Goal: Transaction & Acquisition: Subscribe to service/newsletter

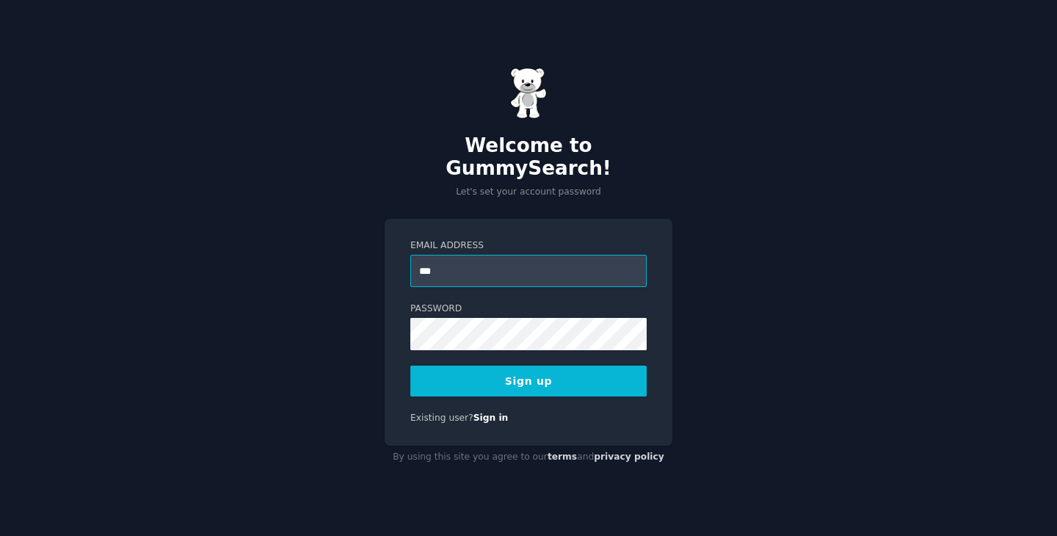
type input "**********"
click at [493, 375] on button "Sign up" at bounding box center [528, 381] width 236 height 31
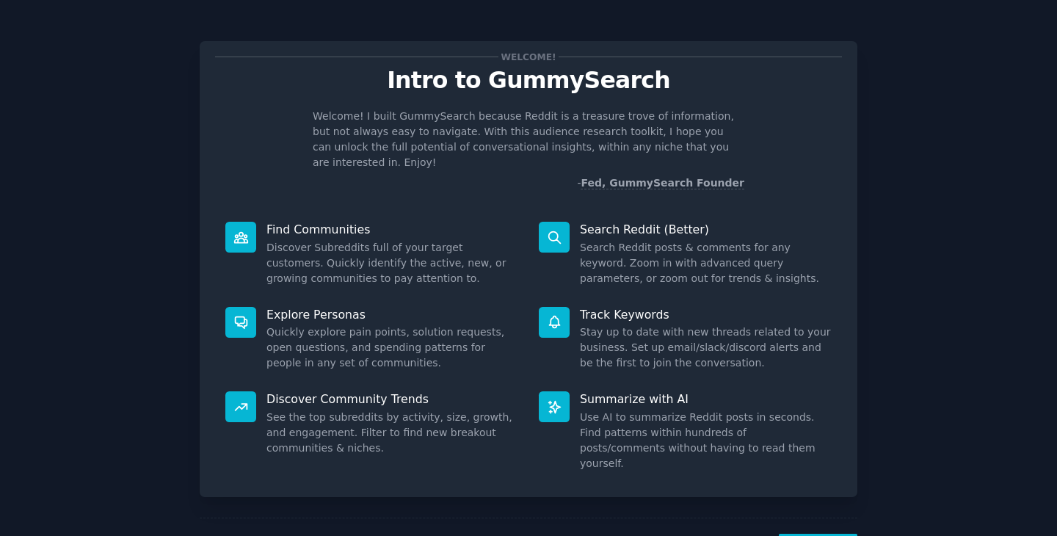
scroll to position [38, 0]
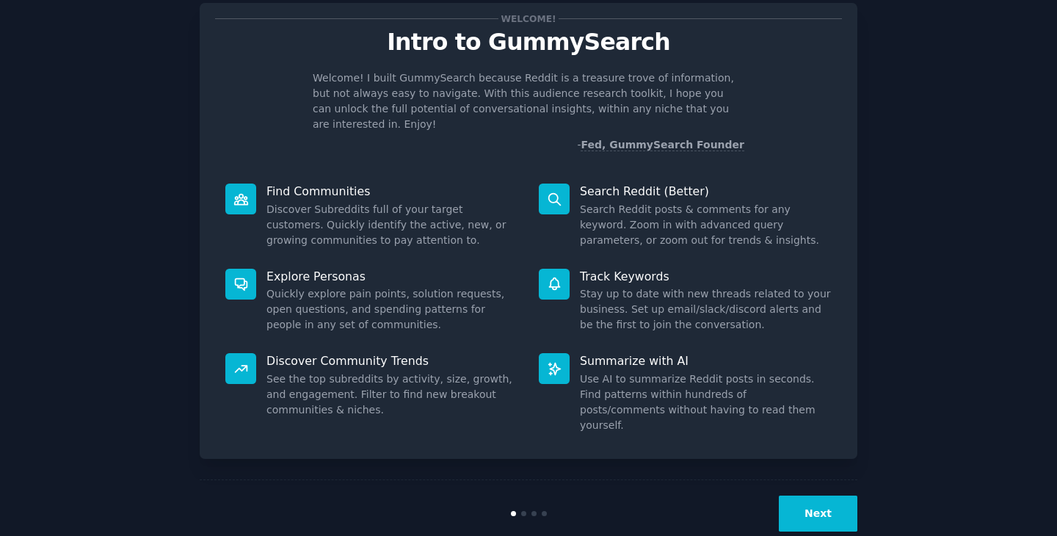
click at [803, 480] on div "Next" at bounding box center [529, 514] width 658 height 68
click at [811, 496] on button "Next" at bounding box center [818, 514] width 79 height 36
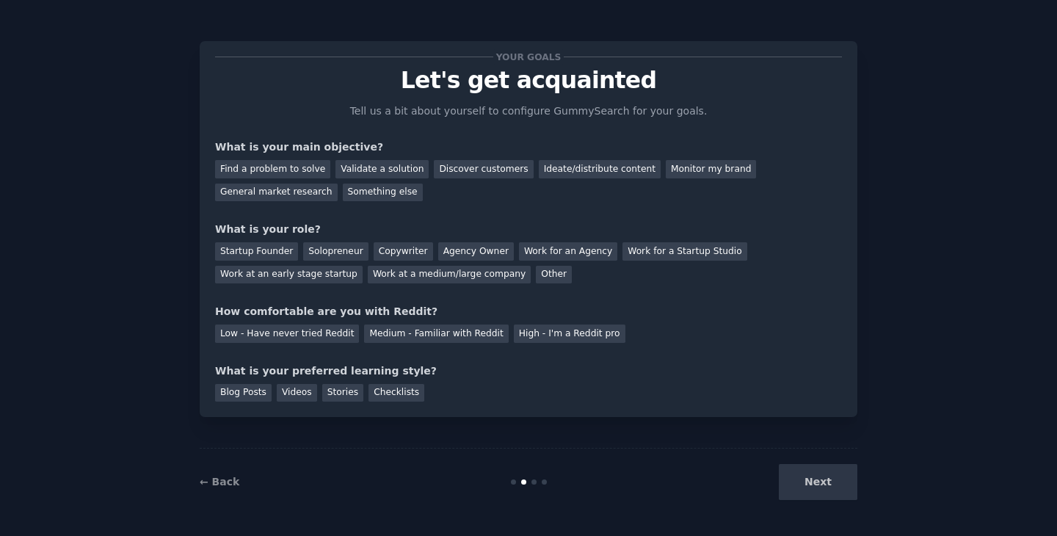
click at [811, 482] on div "Next" at bounding box center [748, 482] width 220 height 36
click at [286, 167] on div "Find a problem to solve" at bounding box center [272, 169] width 115 height 18
click at [469, 170] on div "Discover customers" at bounding box center [483, 169] width 99 height 18
click at [282, 170] on div "Find a problem to solve" at bounding box center [272, 169] width 115 height 18
click at [456, 167] on div "Discover customers" at bounding box center [483, 169] width 99 height 18
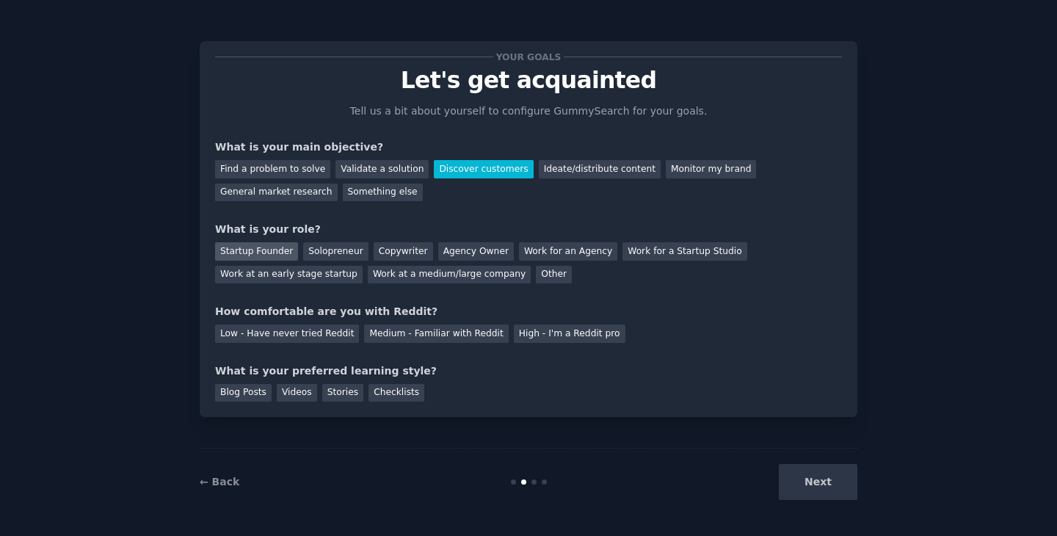
click at [272, 250] on div "Startup Founder" at bounding box center [256, 251] width 83 height 18
click at [339, 333] on div "Low - Have never tried Reddit" at bounding box center [287, 334] width 144 height 18
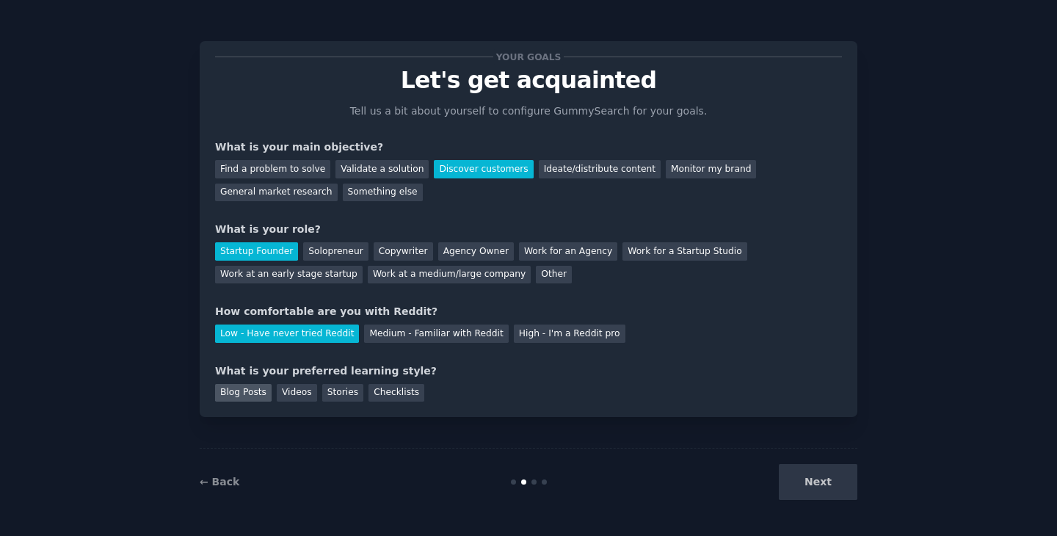
click at [253, 391] on div "Blog Posts" at bounding box center [243, 393] width 57 height 18
click at [819, 488] on button "Next" at bounding box center [818, 482] width 79 height 36
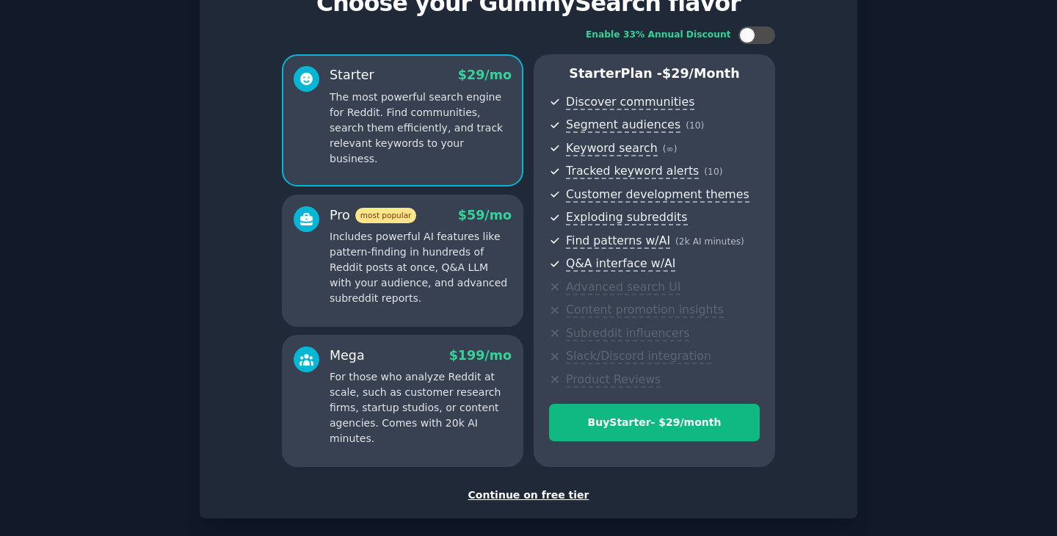
scroll to position [115, 0]
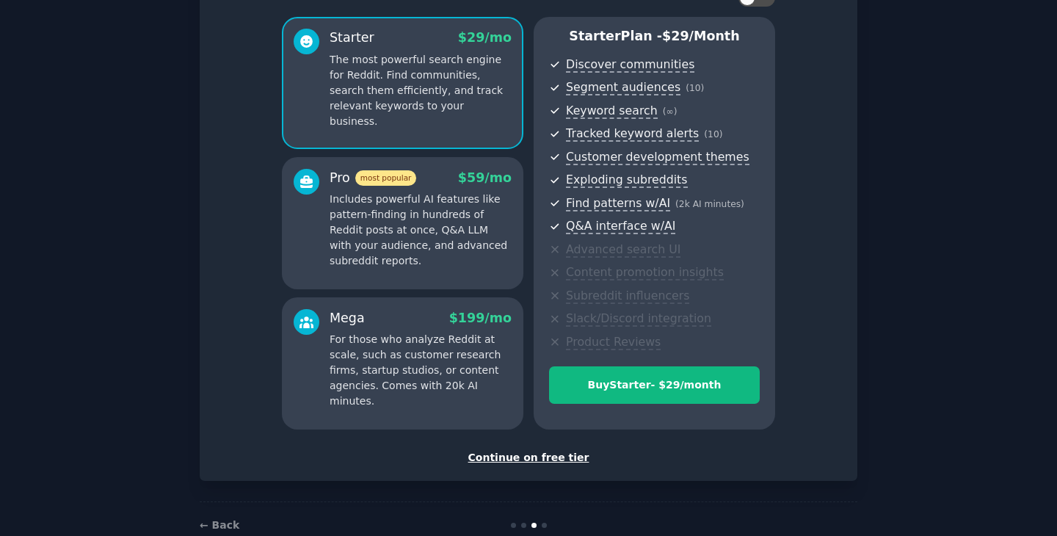
click at [549, 455] on div "Continue on free tier" at bounding box center [528, 457] width 627 height 15
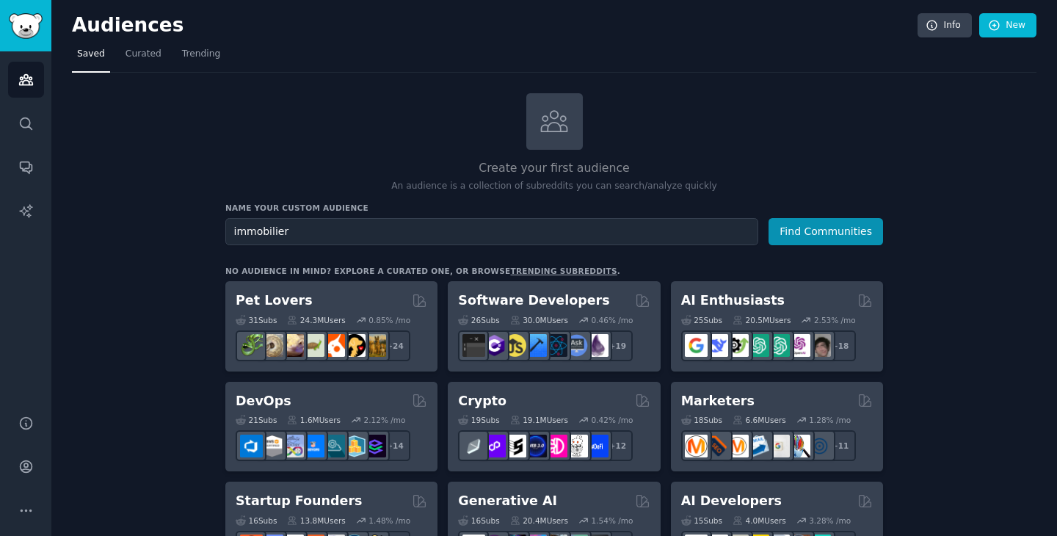
type input "immobilier"
click at [769, 218] on button "Find Communities" at bounding box center [826, 231] width 115 height 27
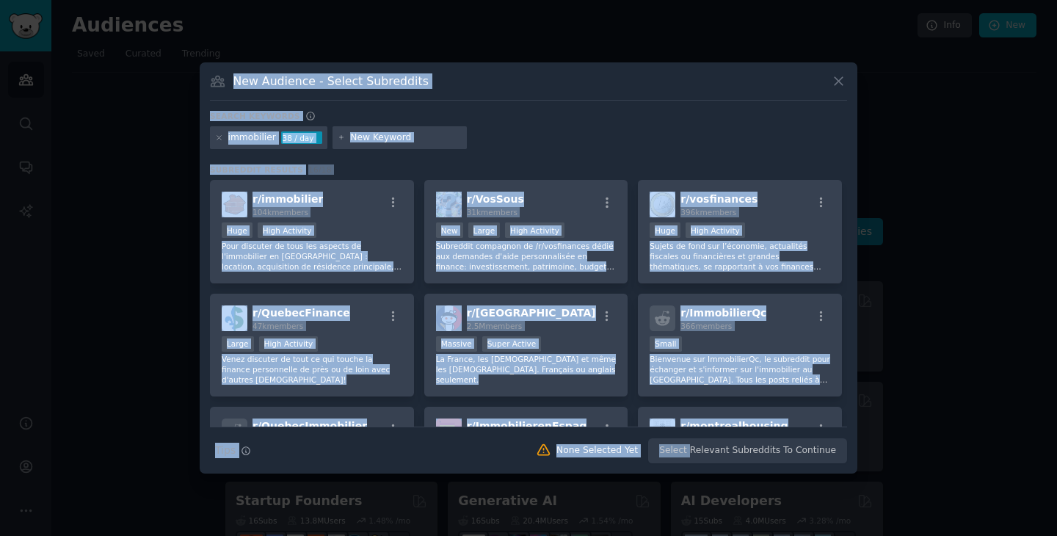
drag, startPoint x: 698, startPoint y: 445, endPoint x: 826, endPoint y: 550, distance: 166.0
click at [826, 535] on html "Audiences Search Conversations AI Reports Help Account More Audiences Info New …" at bounding box center [528, 268] width 1057 height 536
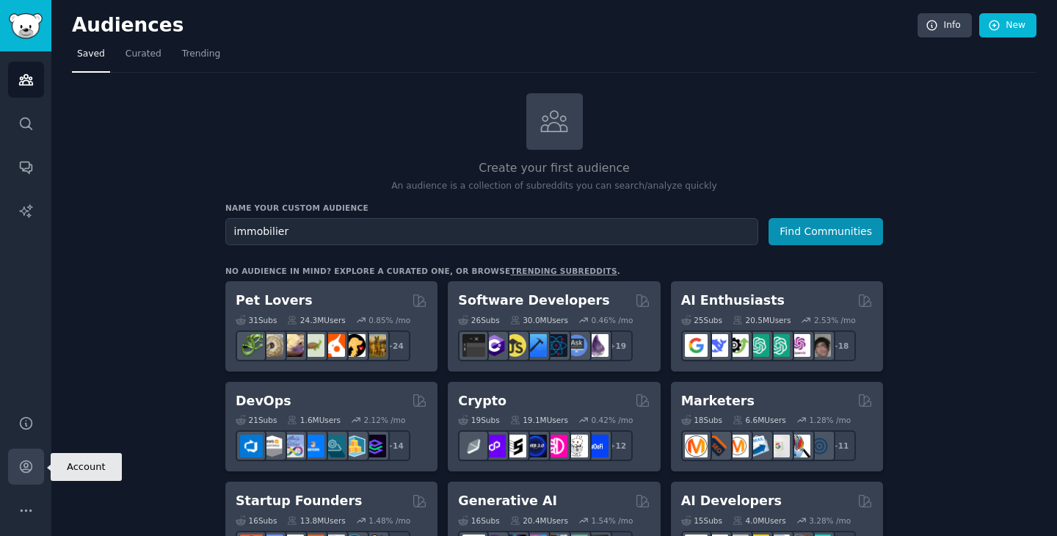
click at [29, 466] on icon "Sidebar" at bounding box center [25, 466] width 15 height 15
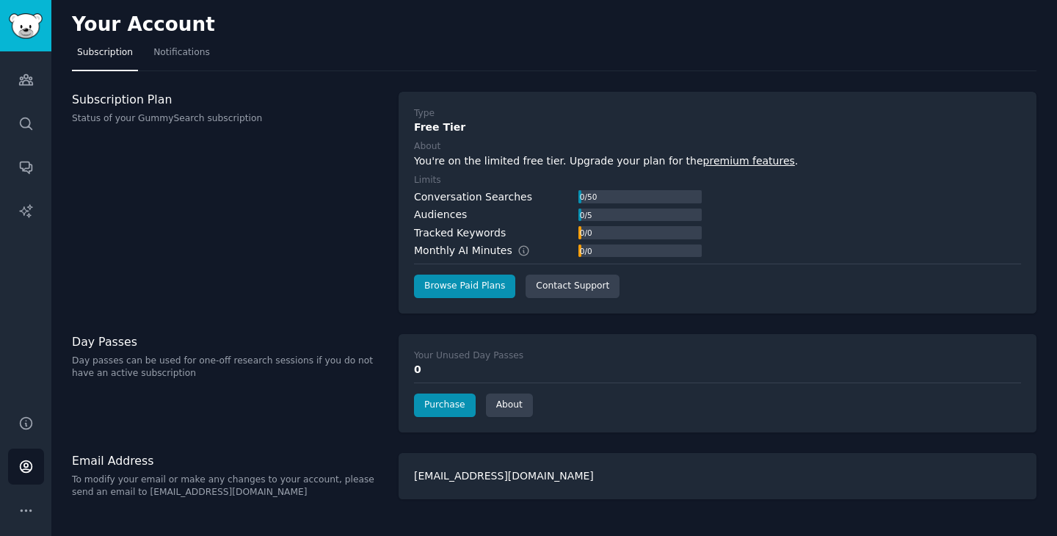
click at [735, 164] on link "premium features" at bounding box center [750, 161] width 92 height 12
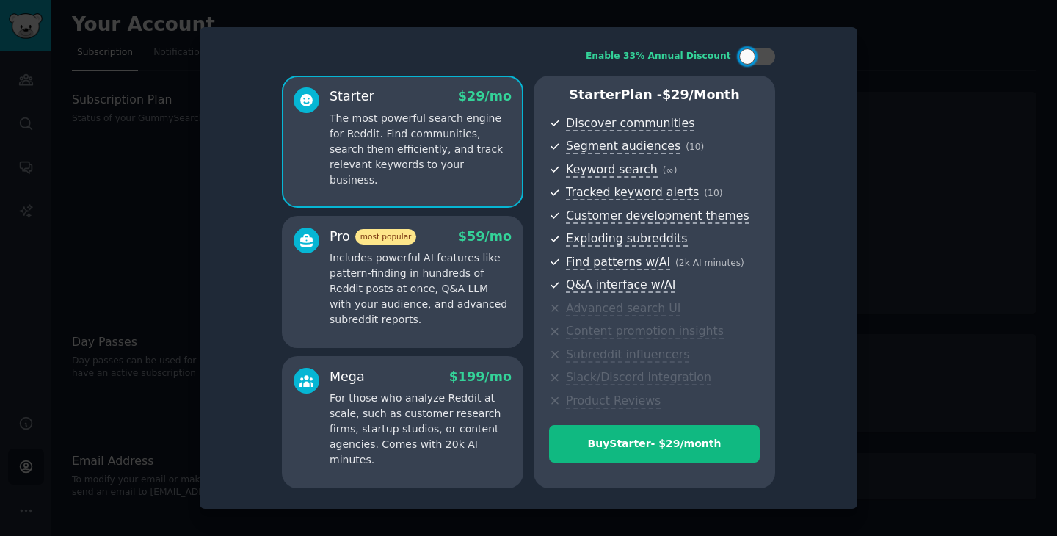
click at [492, 292] on p "Includes powerful AI features like pattern-finding in hundreds of Reddit posts …" at bounding box center [421, 288] width 182 height 77
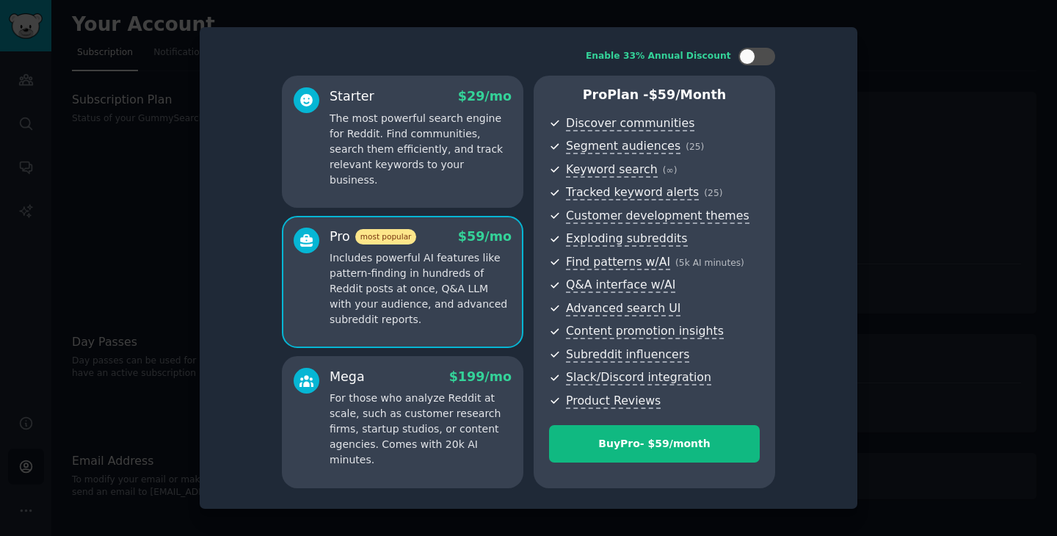
click at [420, 165] on p "The most powerful search engine for Reddit. Find communities, search them effic…" at bounding box center [421, 149] width 182 height 77
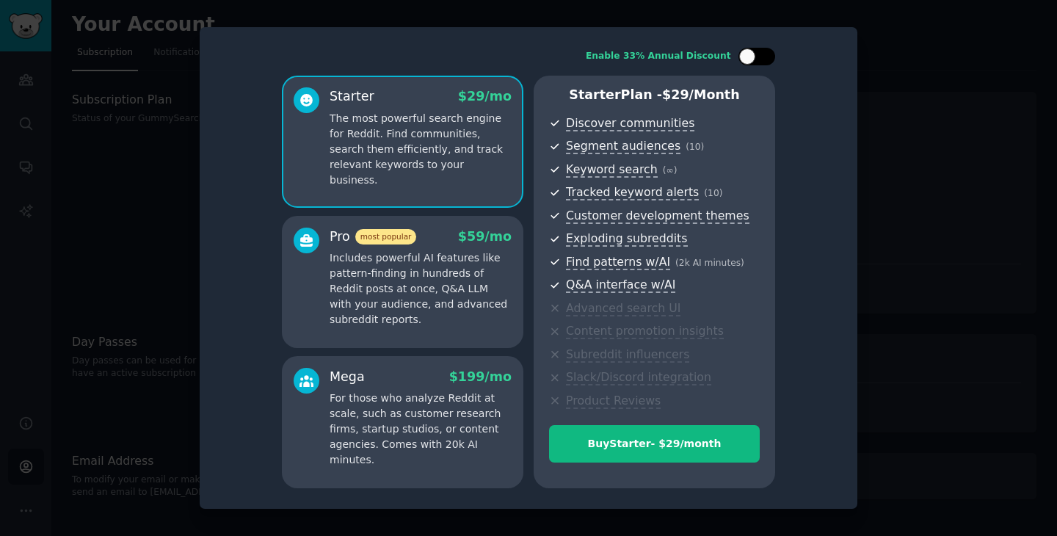
click at [753, 65] on div at bounding box center [757, 57] width 37 height 18
checkbox input "false"
click at [438, 273] on p "Includes powerful AI features like pattern-finding in hundreds of Reddit posts …" at bounding box center [421, 288] width 182 height 77
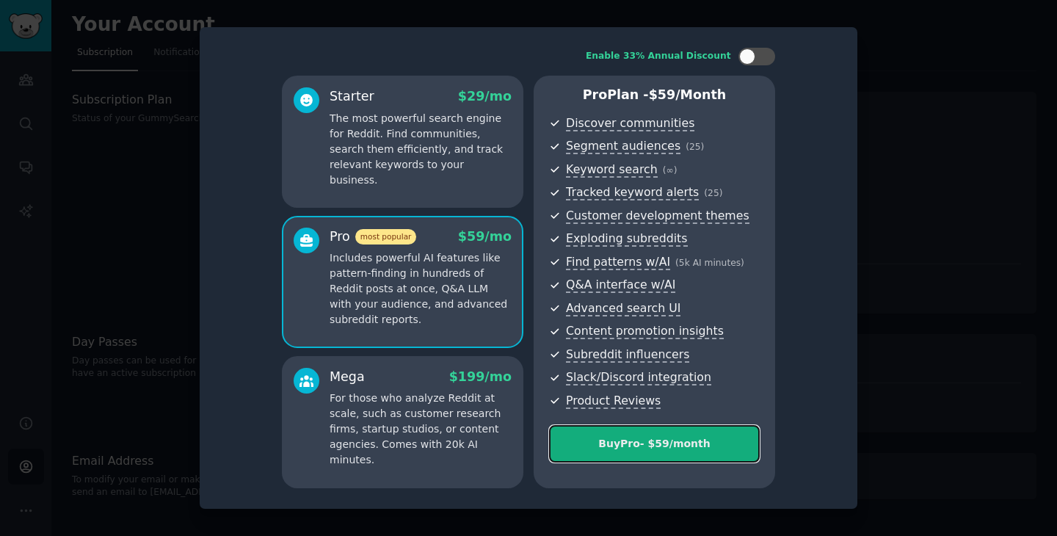
click at [626, 459] on button "Buy Pro - $ 59 /month" at bounding box center [654, 443] width 211 height 37
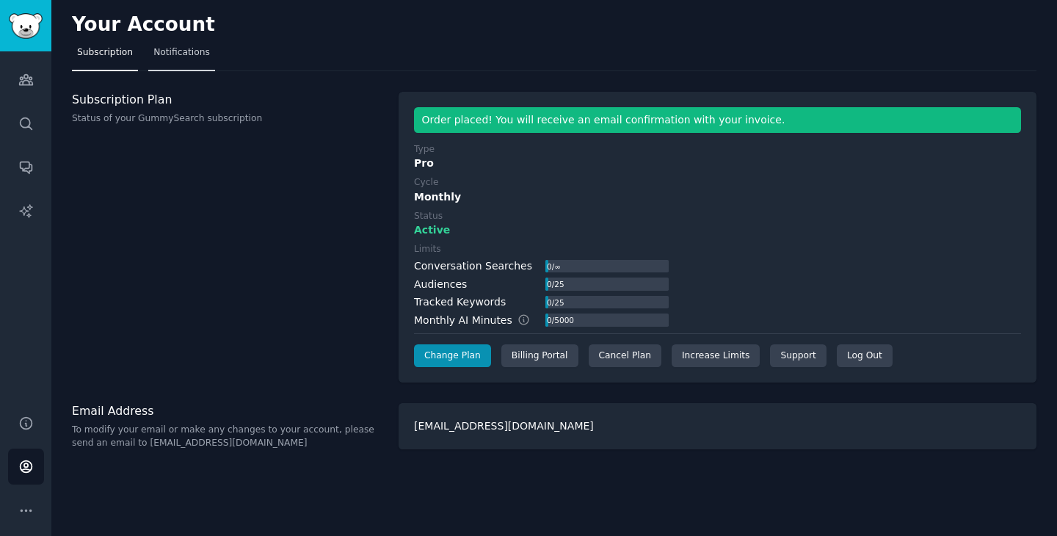
click at [171, 55] on span "Notifications" at bounding box center [181, 52] width 57 height 13
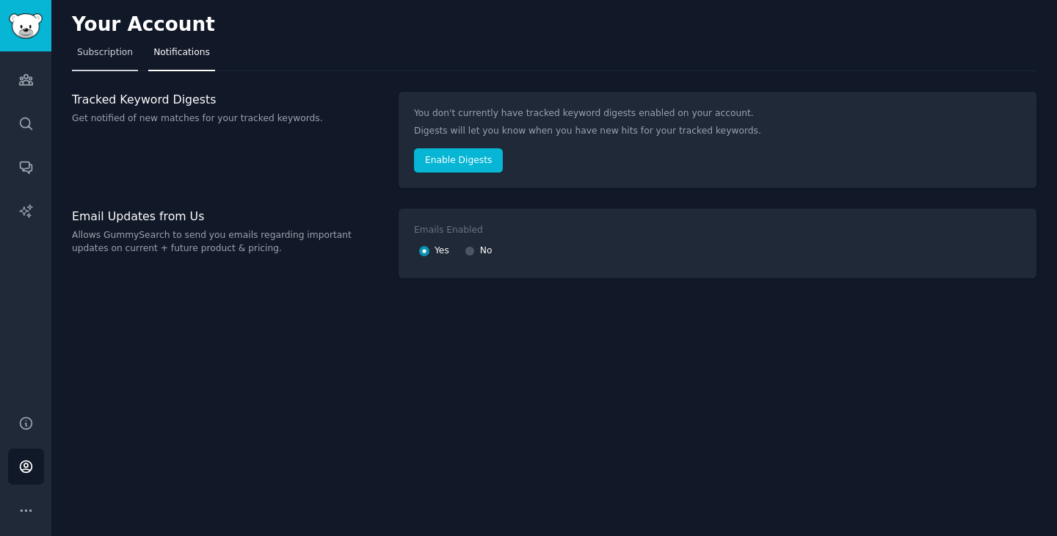
click at [115, 57] on span "Subscription" at bounding box center [105, 52] width 56 height 13
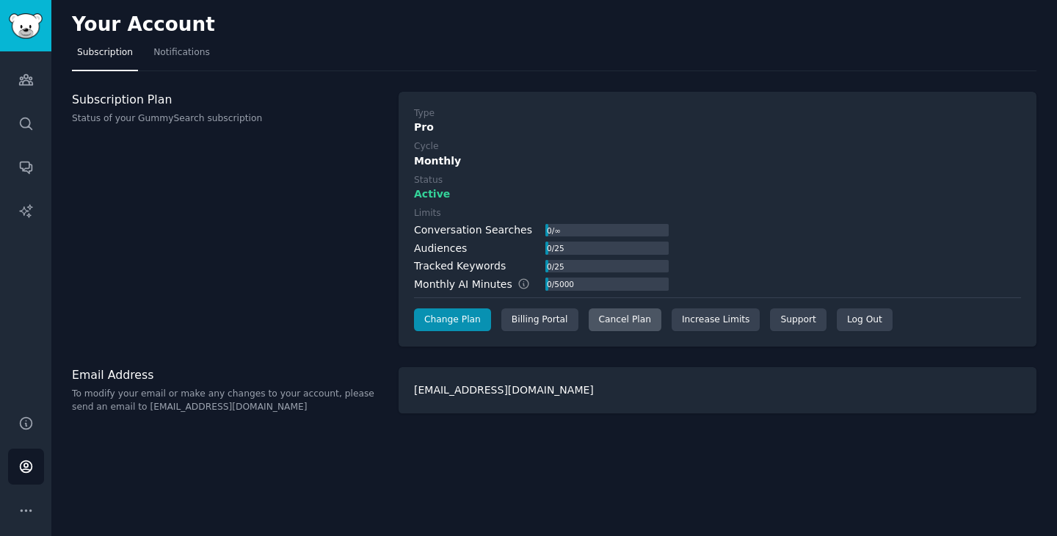
click at [642, 319] on div "Cancel Plan" at bounding box center [625, 319] width 73 height 23
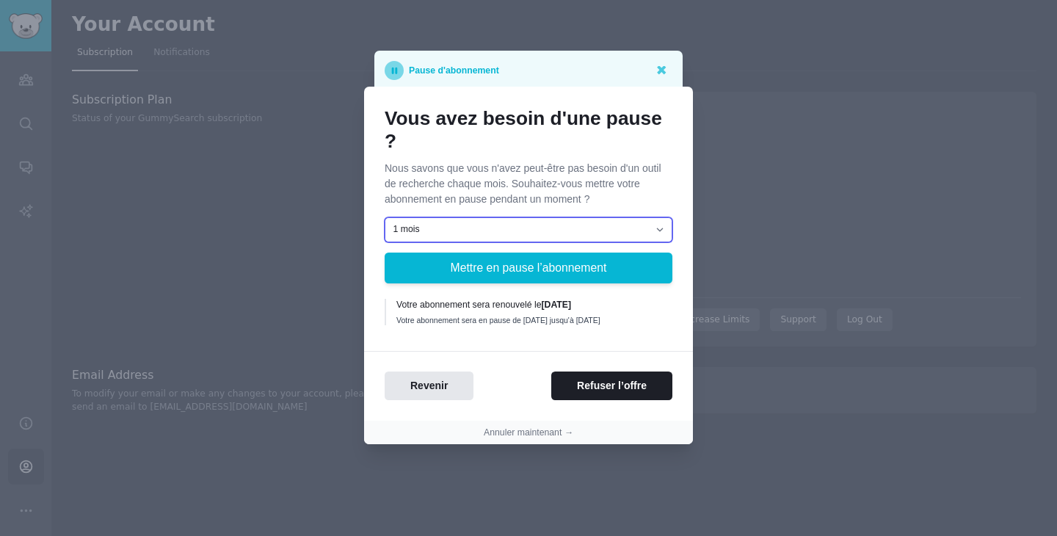
click at [534, 217] on select "1 mois 2 mois 3 mois Choisissez une date personnalisée pour la reprise" at bounding box center [529, 229] width 288 height 25
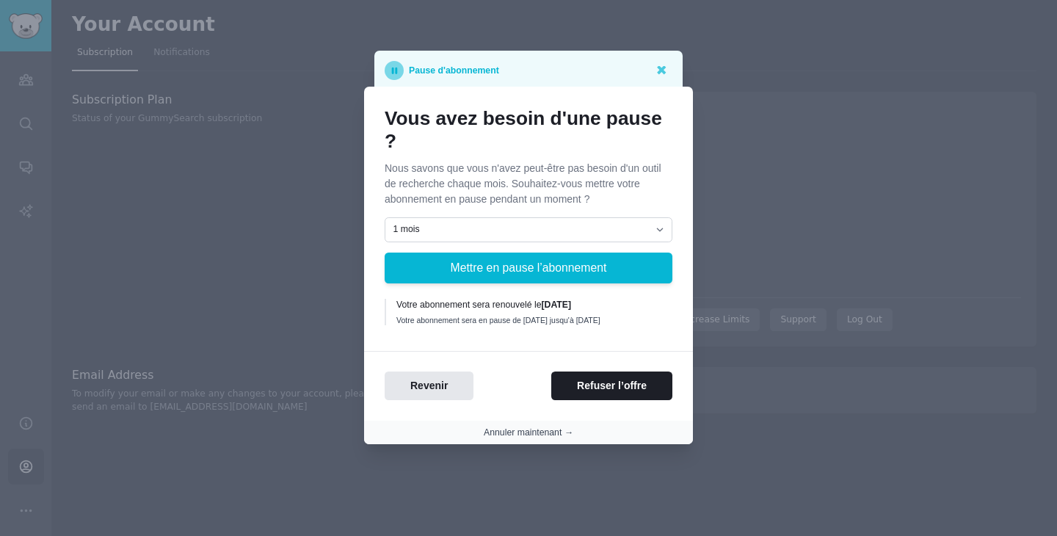
click at [534, 440] on button "Annuler maintenant →" at bounding box center [529, 433] width 90 height 13
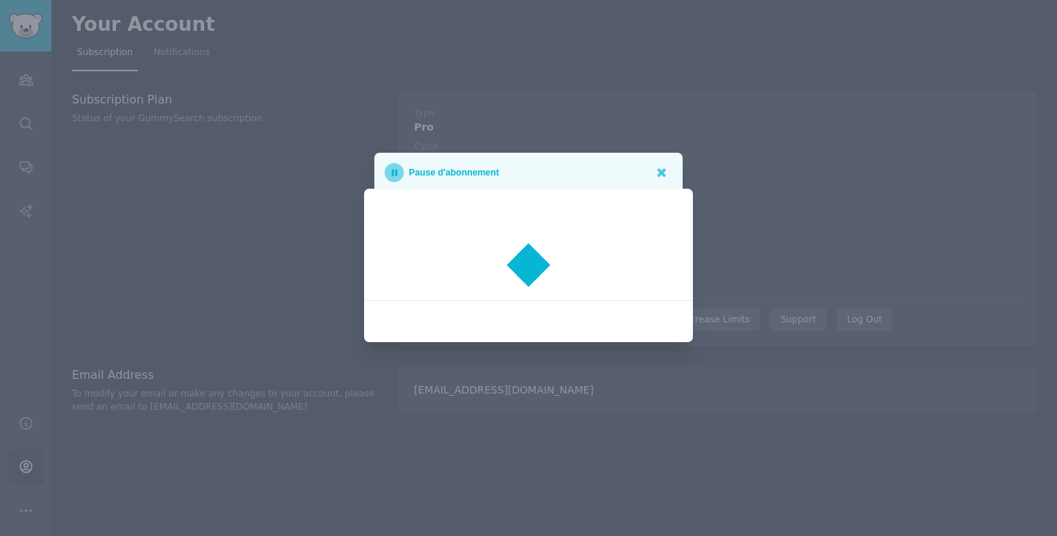
click at [534, 441] on div at bounding box center [528, 268] width 1057 height 536
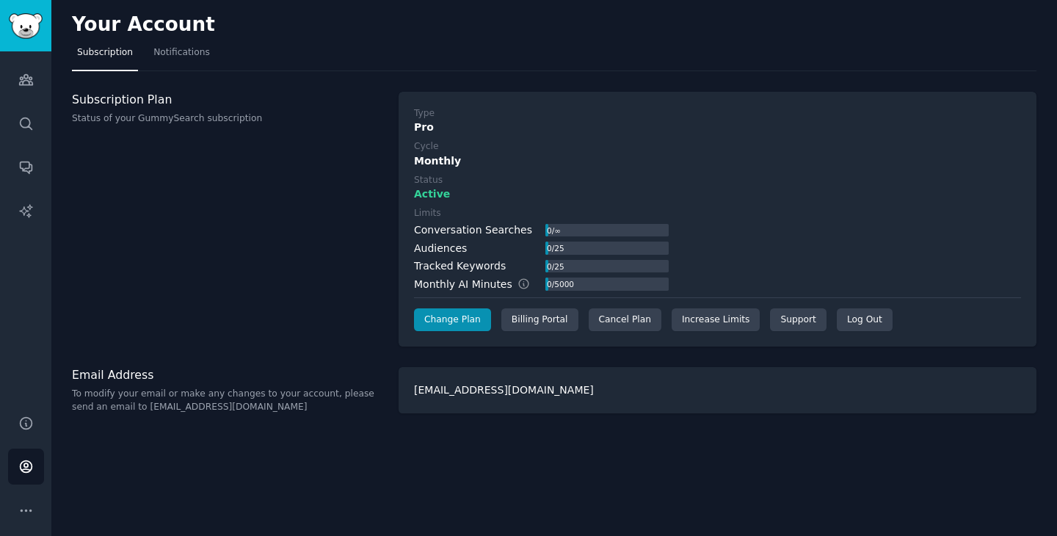
click at [341, 175] on div "Subscription Plan Status of your GummySearch subscription" at bounding box center [227, 220] width 311 height 256
click at [299, 200] on div "Subscription Plan Status of your GummySearch subscription" at bounding box center [227, 220] width 311 height 256
